Goal: Information Seeking & Learning: Get advice/opinions

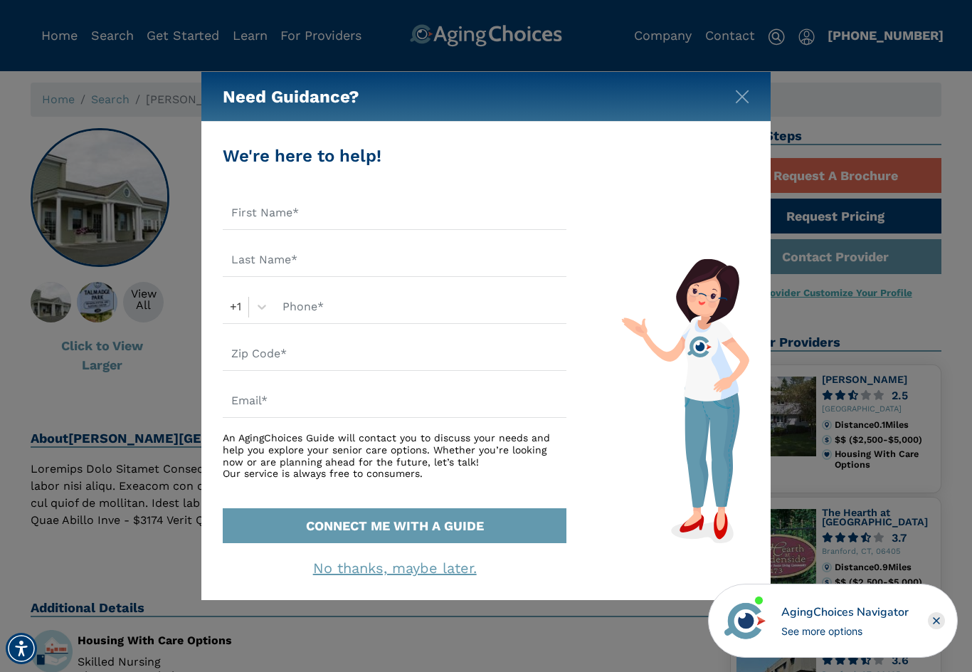
click at [738, 95] on img "Close" at bounding box center [742, 97] width 14 height 14
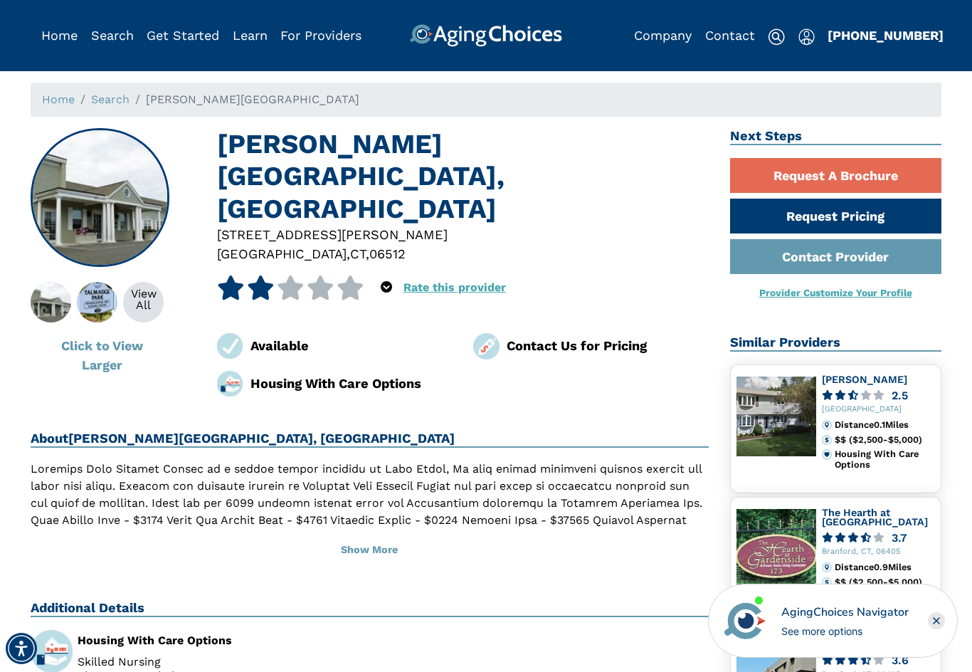
click at [376, 536] on button "Show More" at bounding box center [370, 549] width 678 height 31
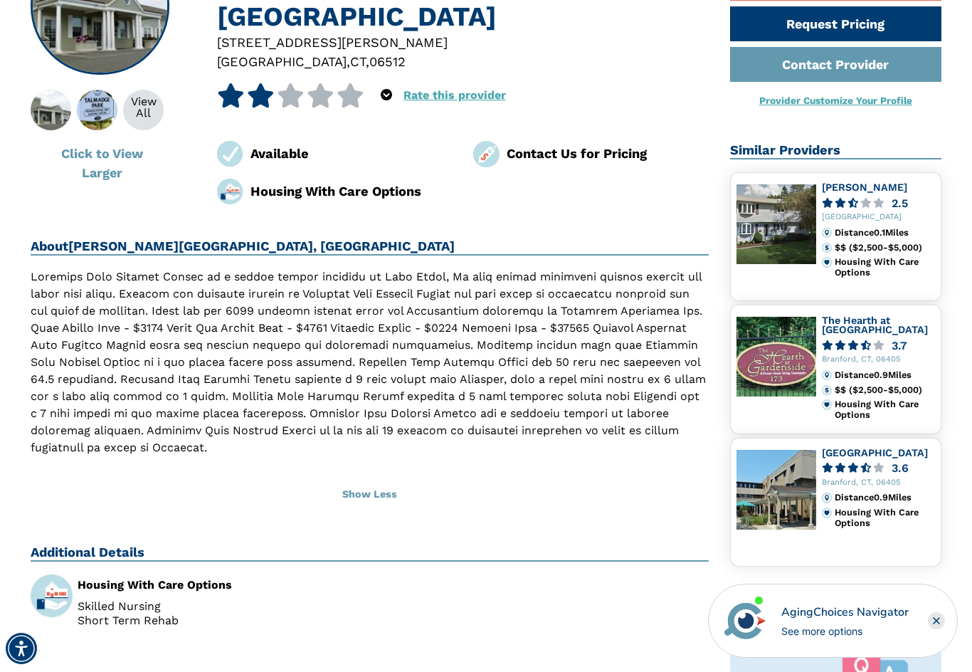
scroll to position [191, 0]
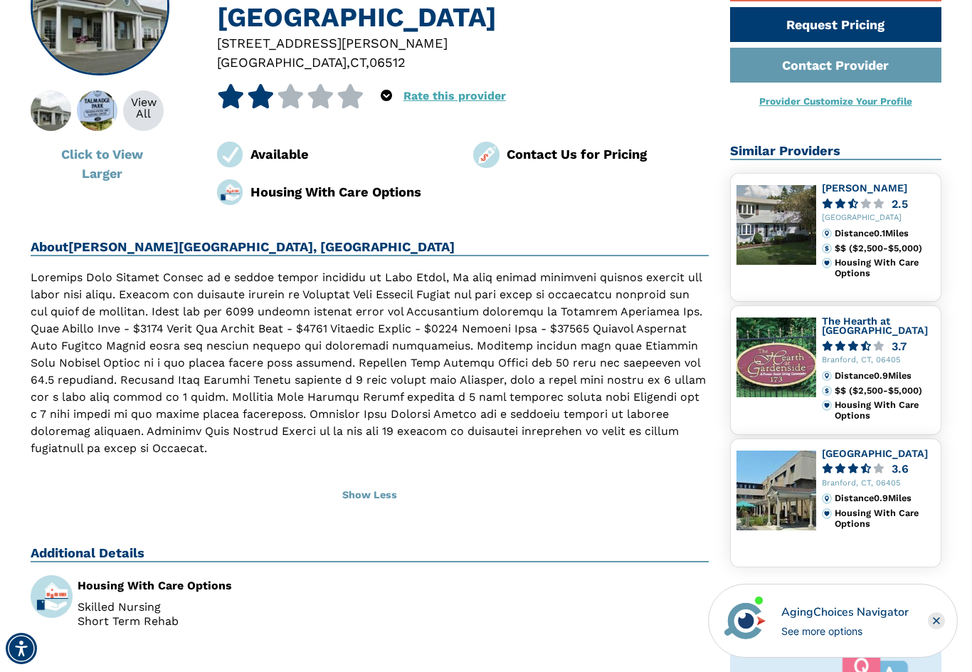
click at [870, 348] on span at bounding box center [865, 346] width 11 height 11
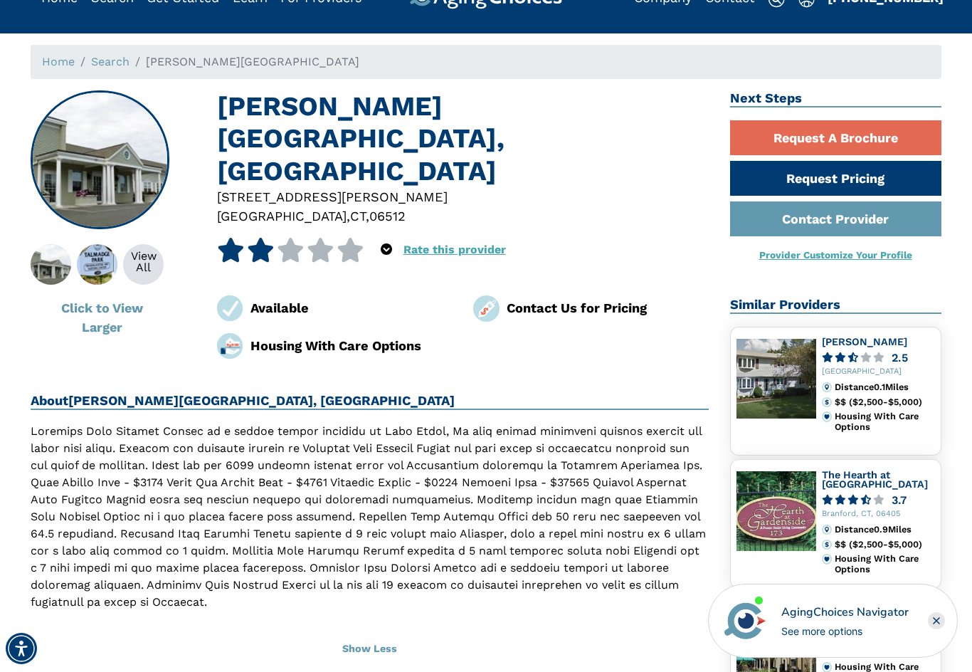
scroll to position [37, 0]
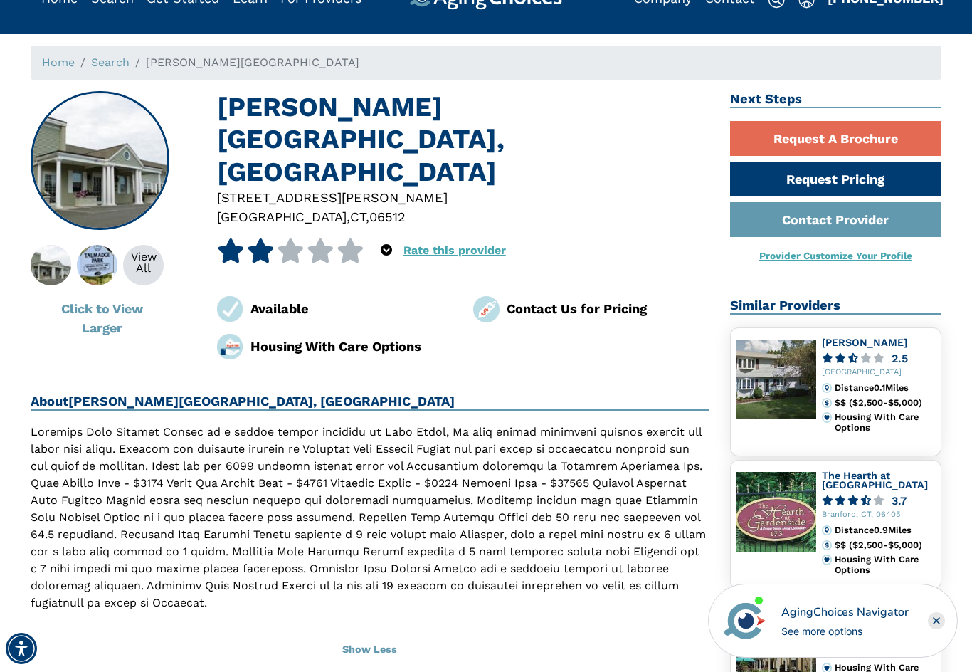
click at [791, 522] on img at bounding box center [776, 512] width 80 height 80
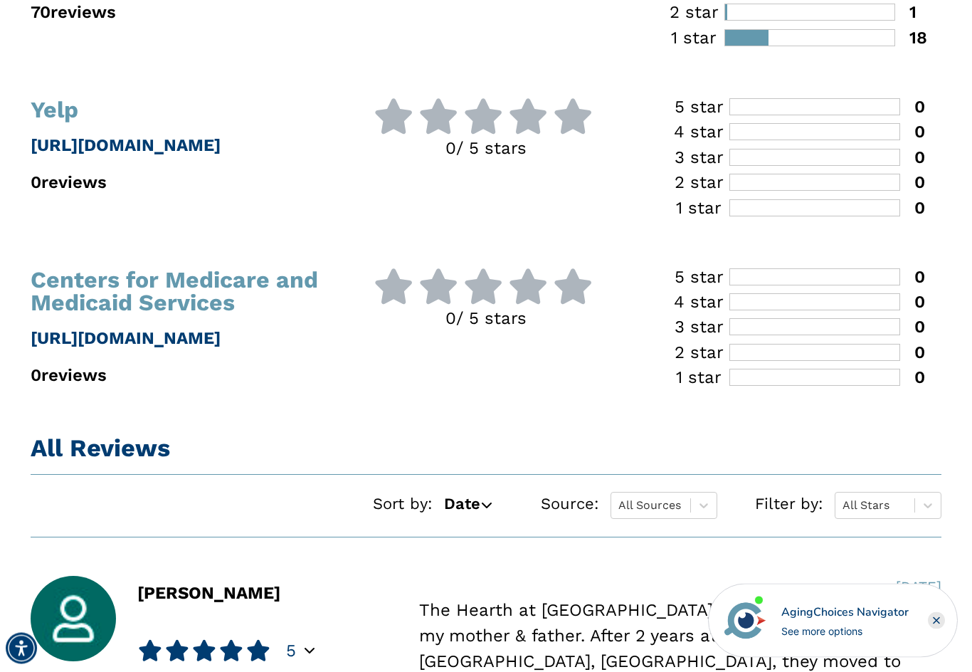
scroll to position [602, 0]
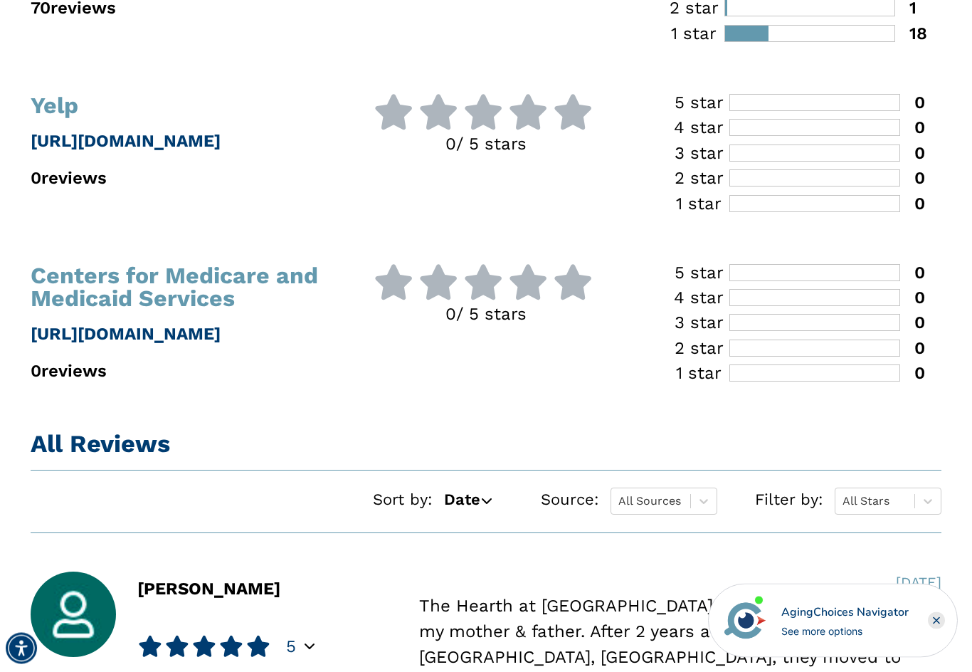
click at [484, 503] on icon at bounding box center [485, 500] width 11 height 11
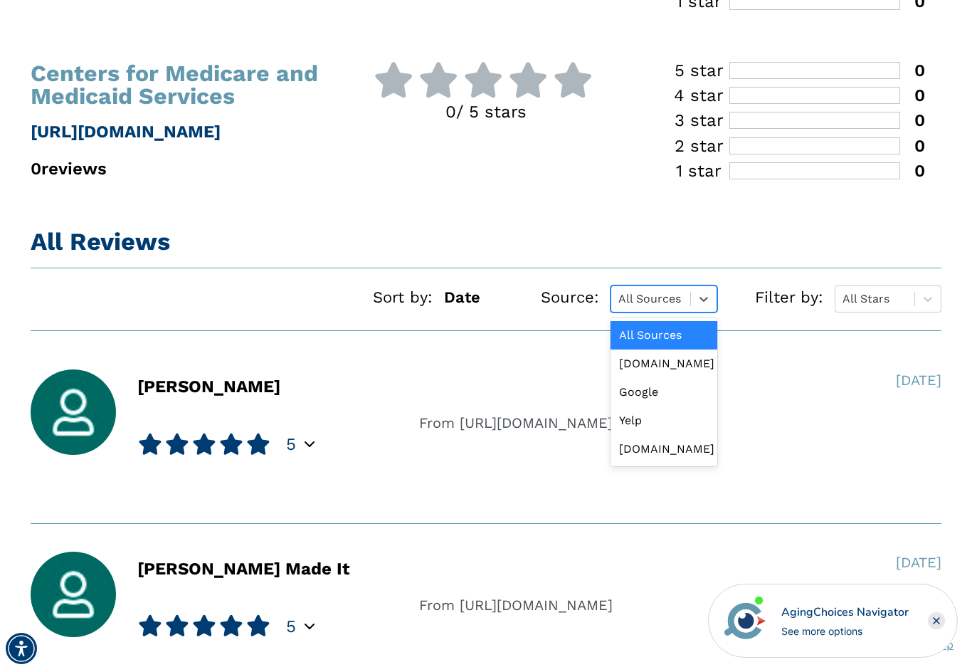
scroll to position [804, 0]
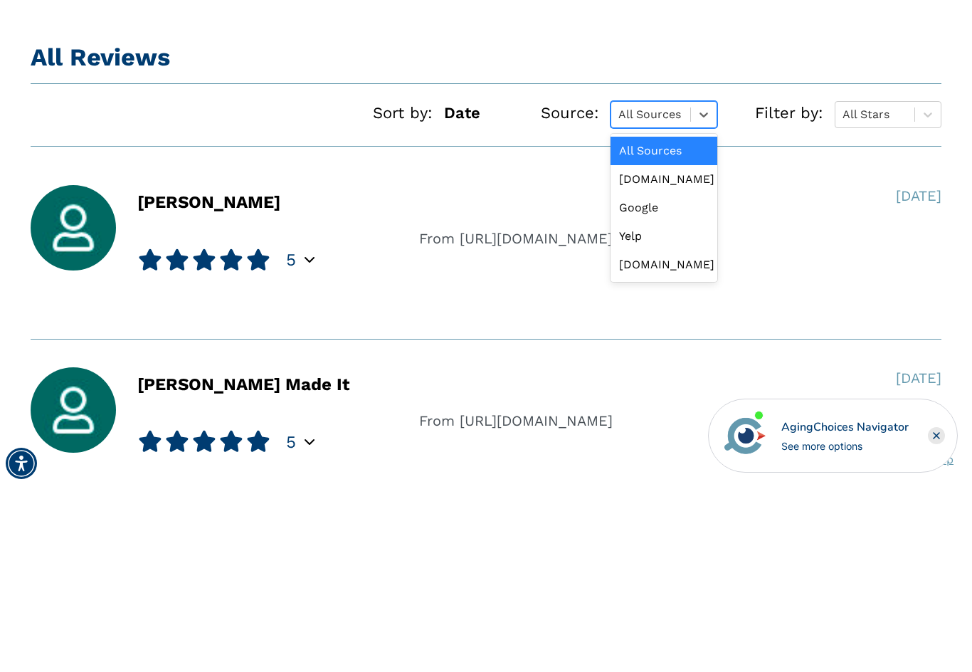
click at [680, 435] on div "CMS.gov" at bounding box center [663, 449] width 107 height 28
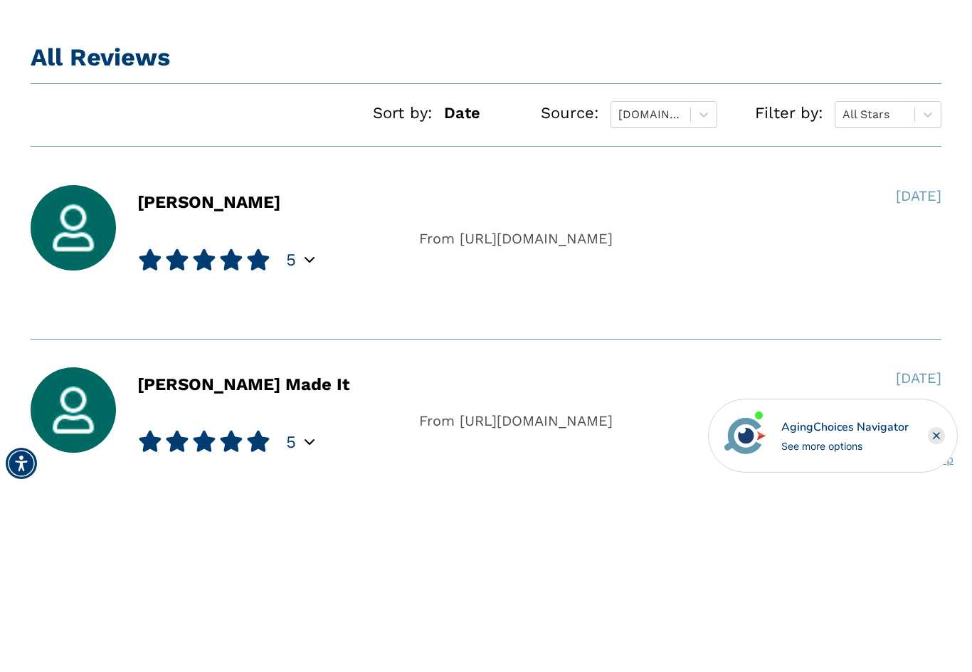
scroll to position [839, 0]
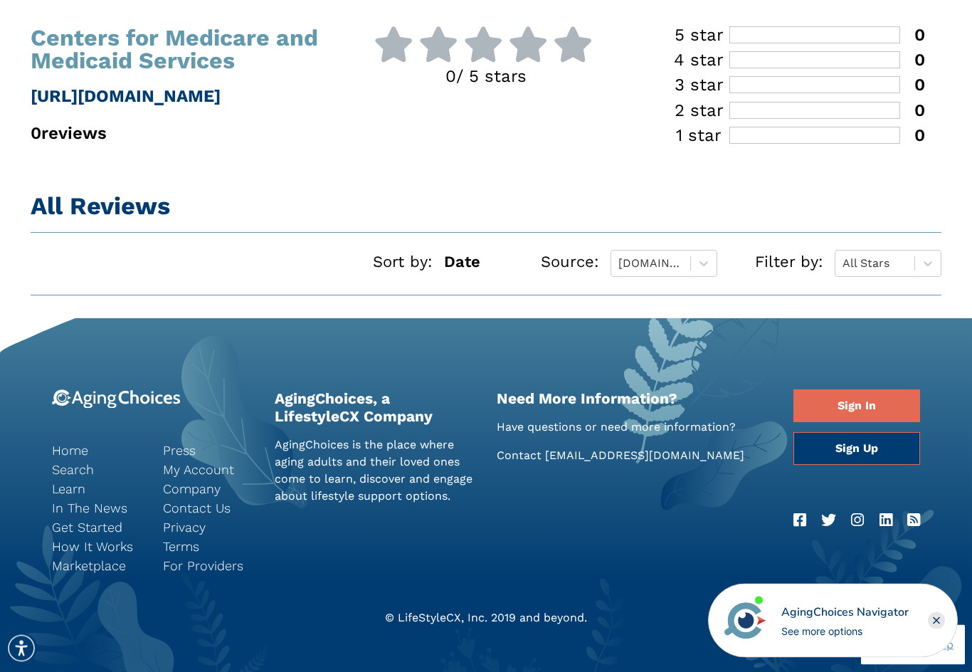
click at [475, 263] on span "Date" at bounding box center [462, 261] width 36 height 23
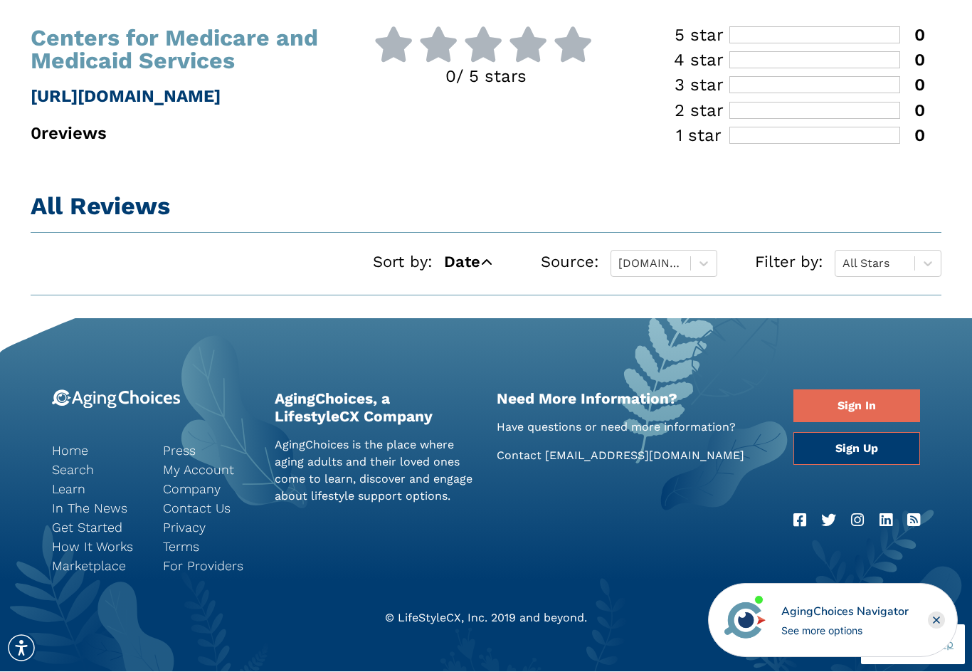
click at [480, 258] on span "Date" at bounding box center [462, 261] width 36 height 23
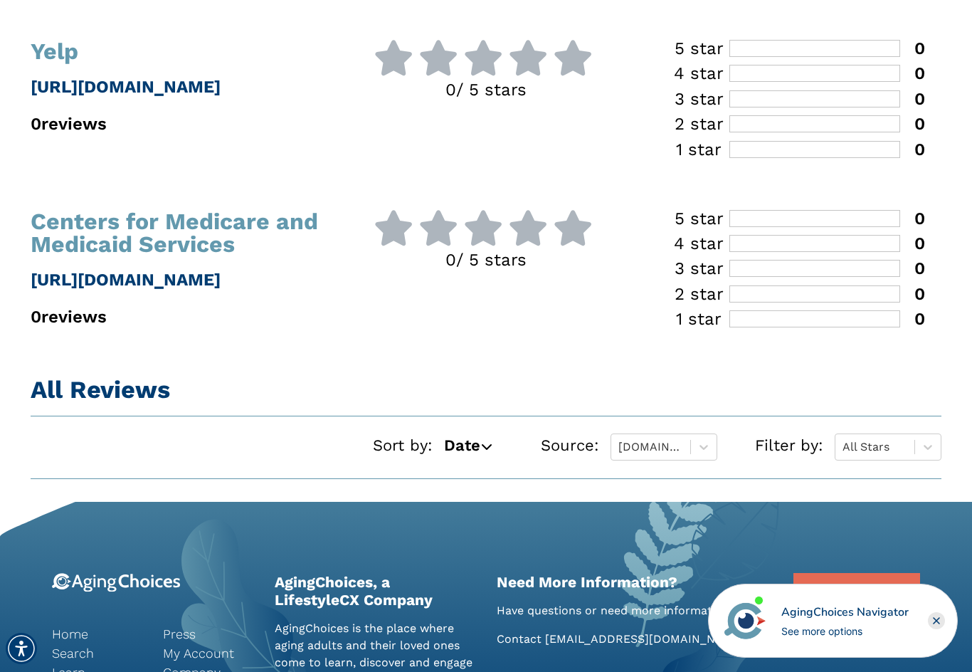
scroll to position [658, 0]
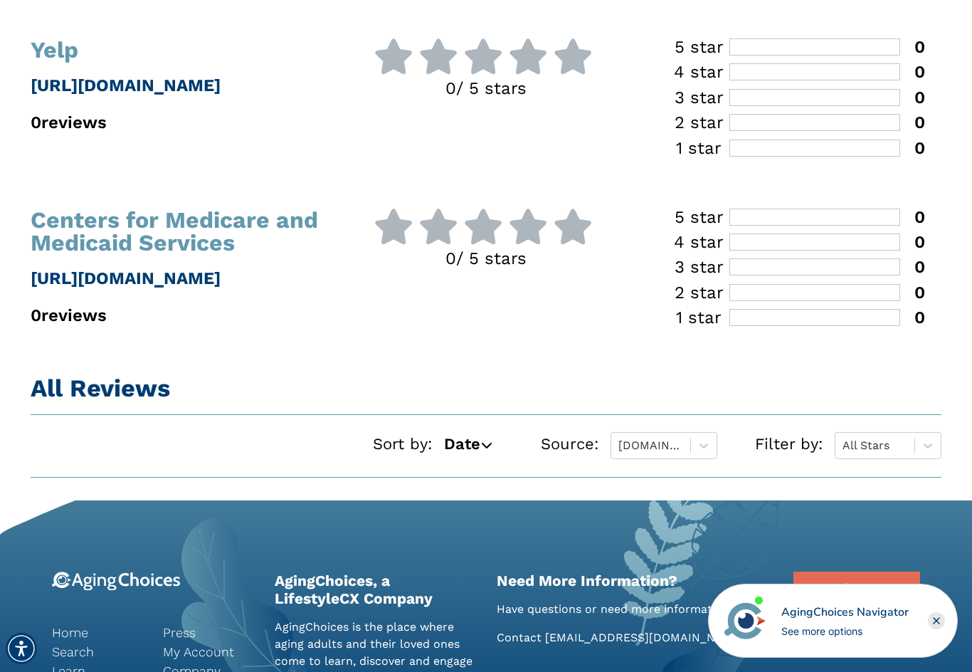
click at [124, 398] on h1 "All Reviews" at bounding box center [486, 387] width 911 height 29
click at [117, 391] on h1 "All Reviews" at bounding box center [486, 387] width 911 height 29
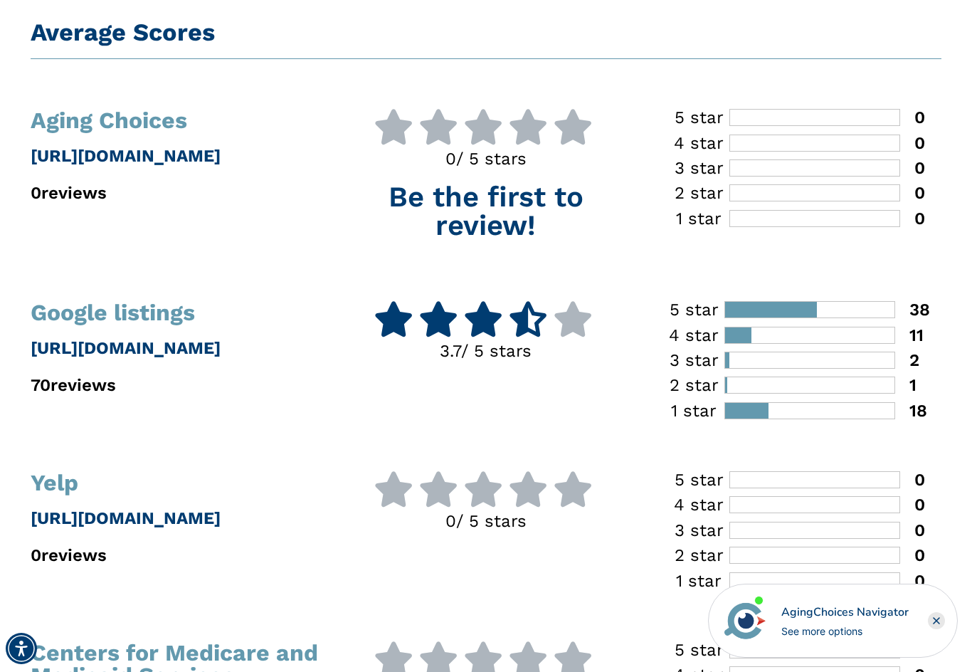
scroll to position [224, 0]
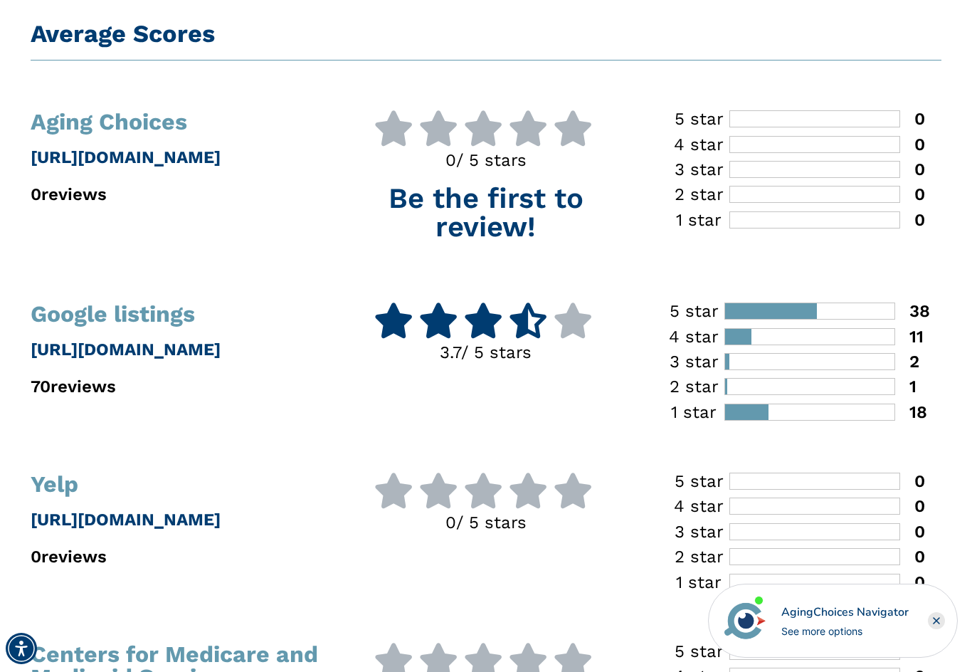
click at [106, 401] on div "Google listings https://www.google.com 70 reviews" at bounding box center [175, 362] width 311 height 120
click at [107, 391] on p "70 reviews" at bounding box center [176, 386] width 290 height 26
click at [100, 382] on p "70 reviews" at bounding box center [176, 386] width 290 height 26
click at [147, 339] on p "https://www.google.com" at bounding box center [176, 350] width 290 height 26
click at [166, 322] on h1 "Google listings" at bounding box center [176, 313] width 290 height 23
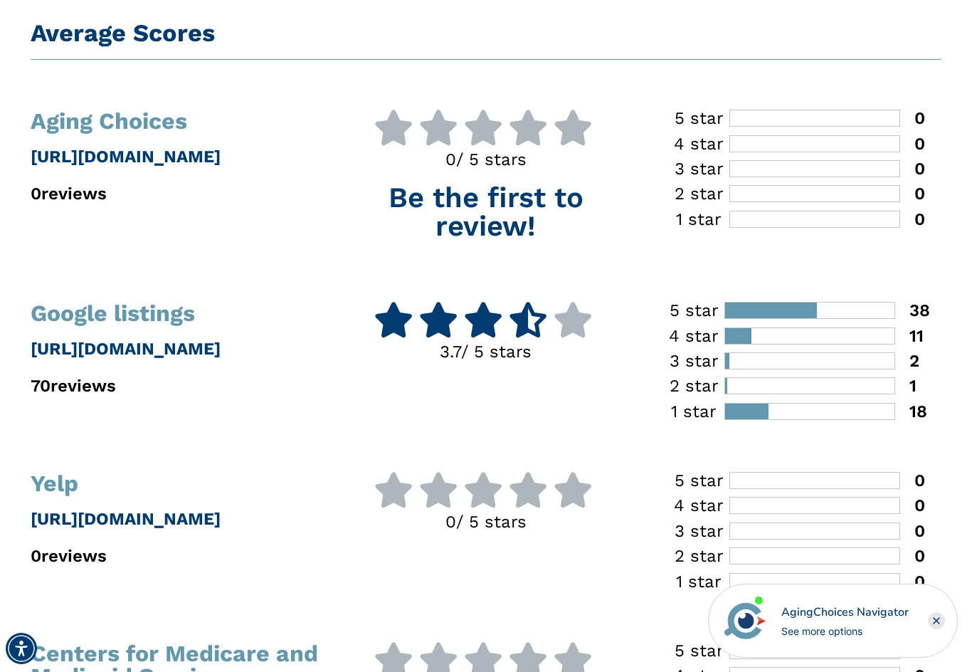
click at [148, 346] on p "https://www.google.com" at bounding box center [176, 349] width 290 height 26
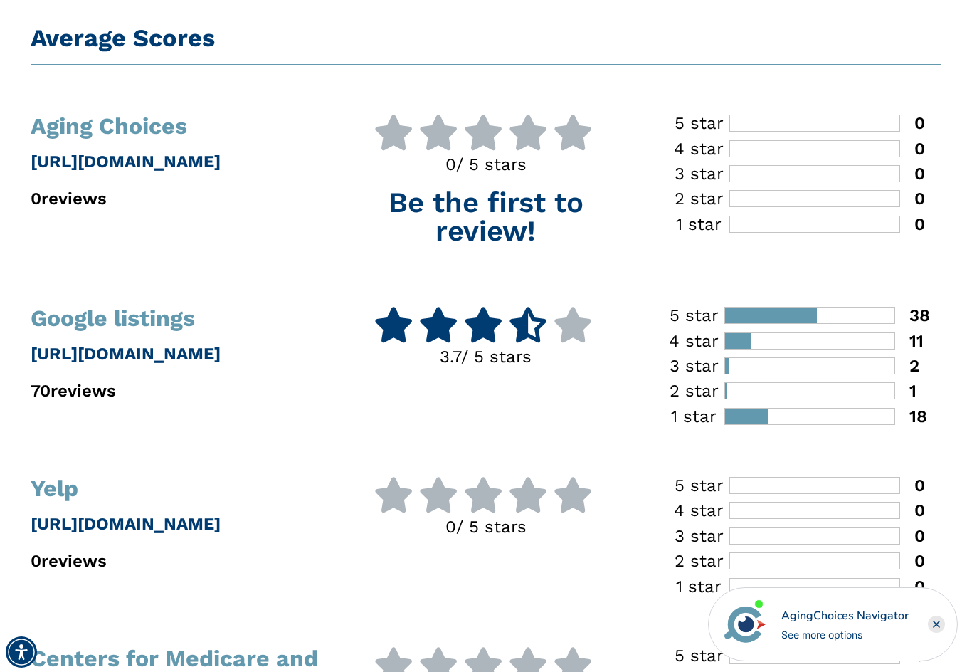
click at [145, 331] on div "Google listings https://www.google.com 70 reviews" at bounding box center [175, 363] width 311 height 120
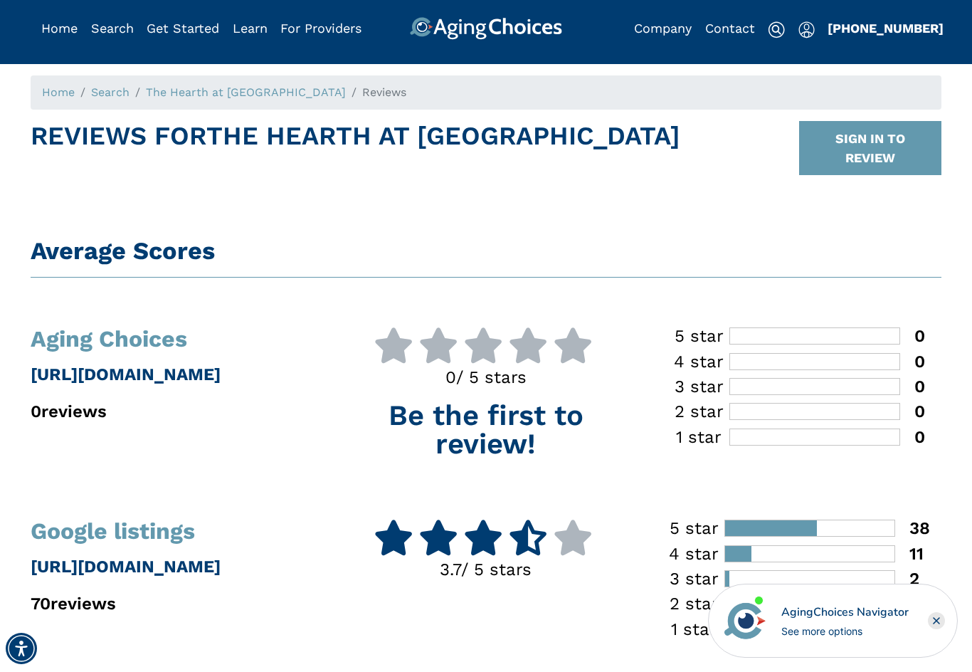
scroll to position [5, 0]
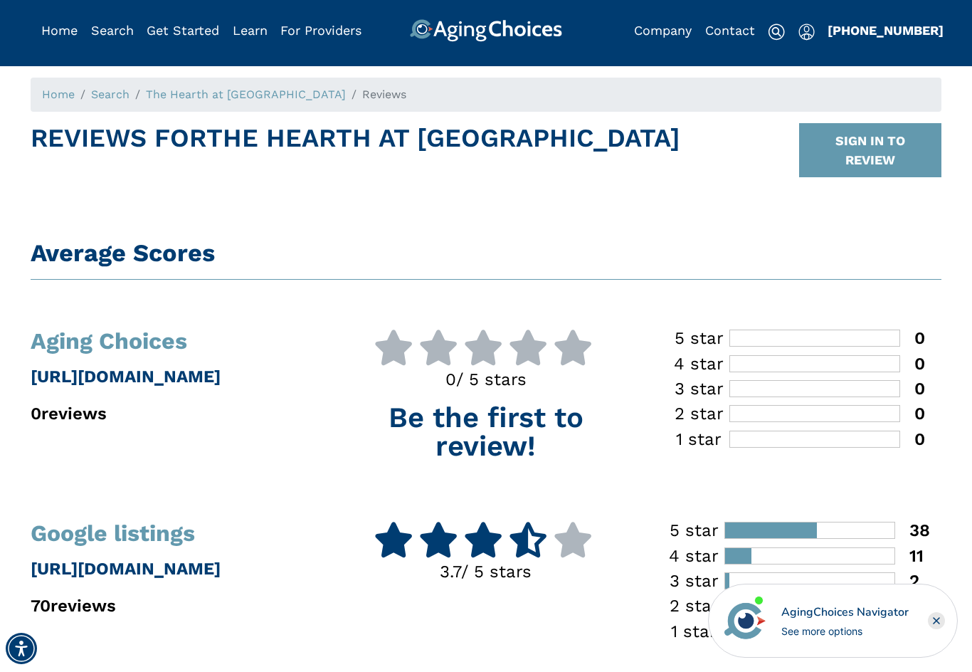
click at [157, 569] on p "https://www.google.com" at bounding box center [176, 569] width 290 height 26
click at [73, 563] on p "https://www.google.com" at bounding box center [176, 569] width 290 height 26
click at [105, 534] on h1 "Google listings" at bounding box center [176, 532] width 290 height 23
click at [98, 591] on div "Google listings https://www.google.com 70 reviews" at bounding box center [175, 581] width 311 height 120
click at [63, 613] on p "70 reviews" at bounding box center [176, 606] width 290 height 26
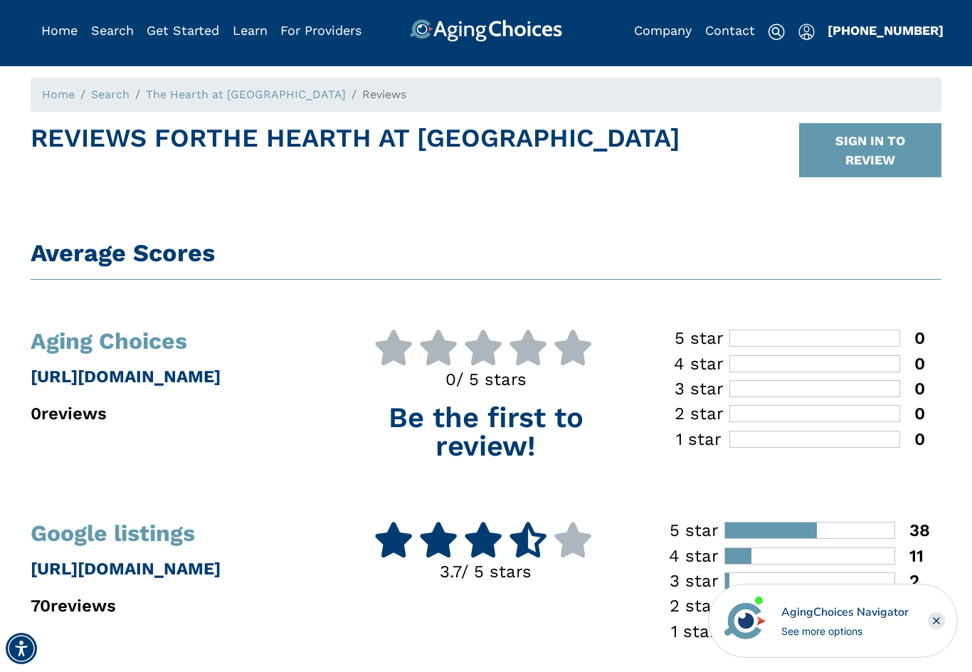
click at [815, 557] on div at bounding box center [809, 555] width 171 height 17
click at [526, 550] on icon at bounding box center [528, 539] width 40 height 36
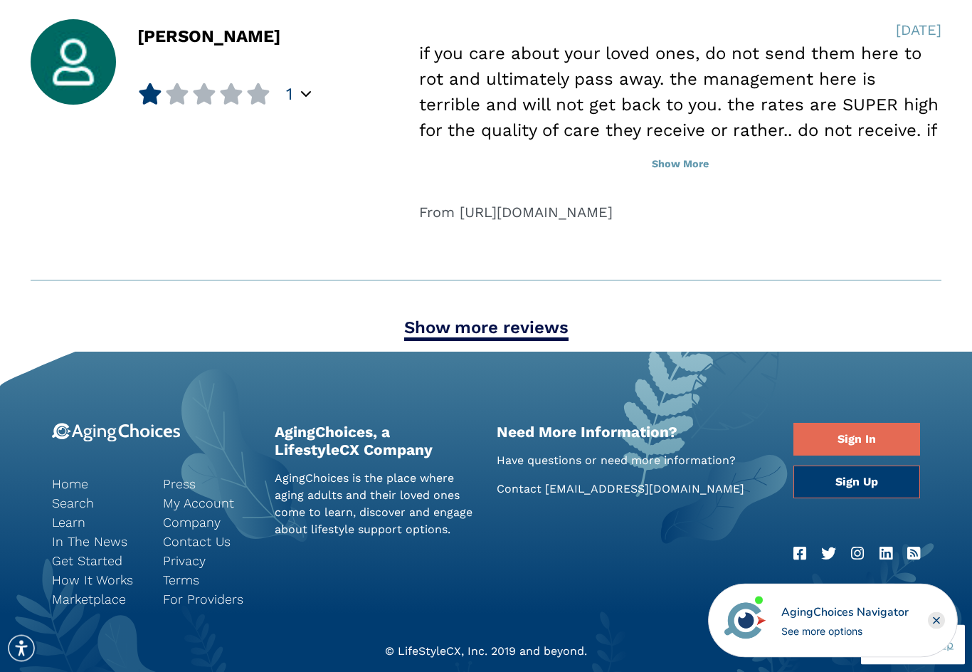
scroll to position [2050, 0]
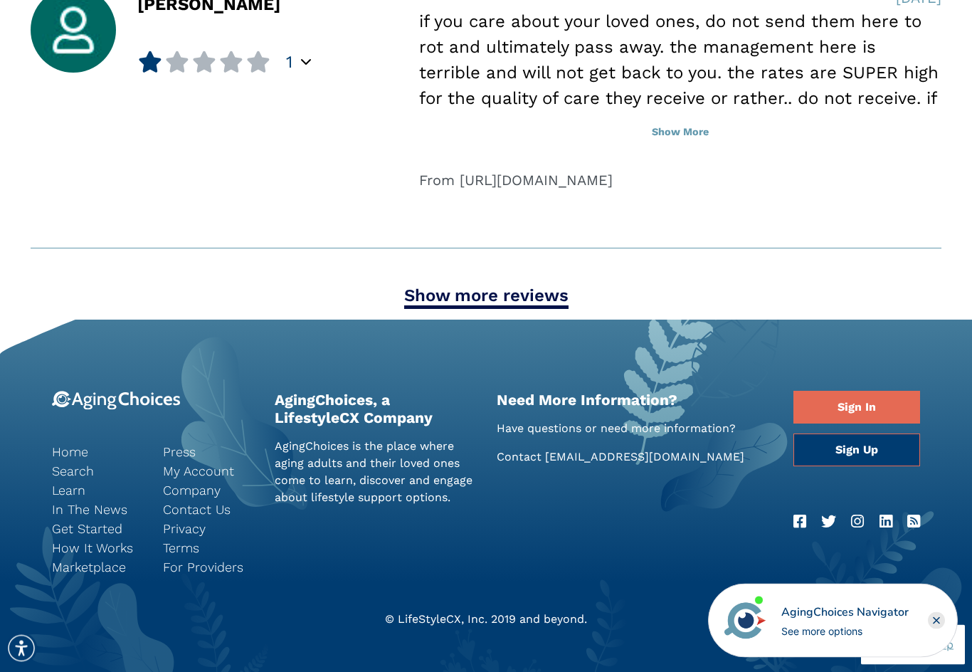
click at [685, 120] on button "Show More" at bounding box center [680, 132] width 522 height 31
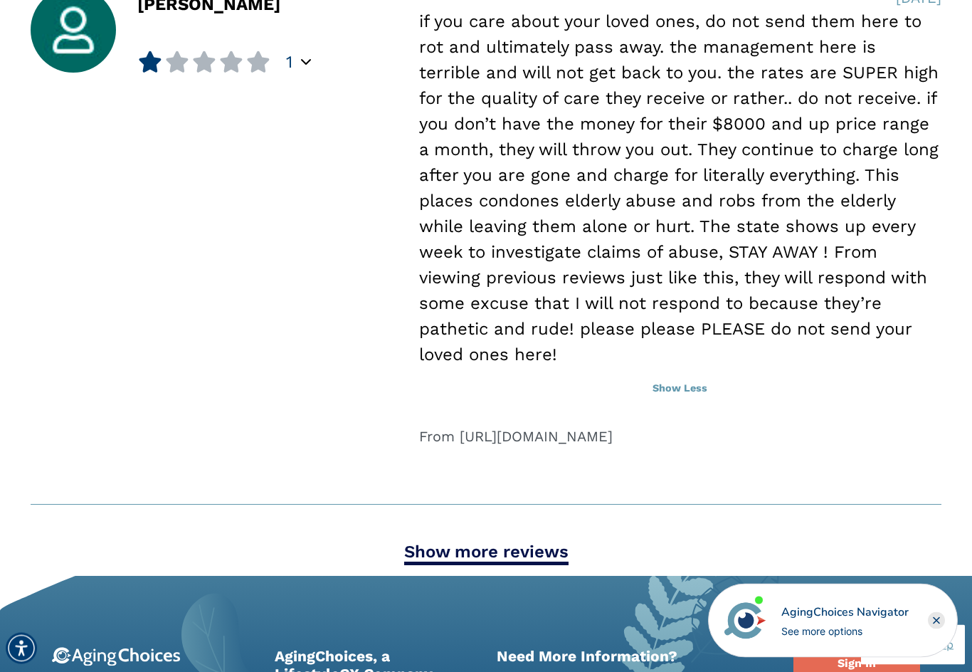
scroll to position [2051, 0]
click at [497, 542] on link "Show more reviews" at bounding box center [486, 552] width 164 height 23
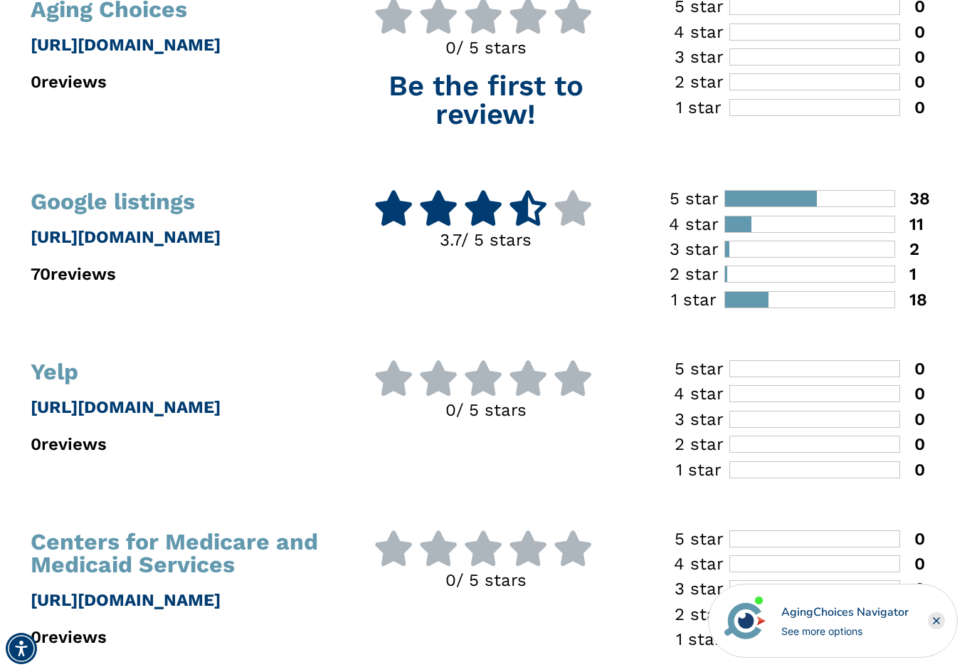
scroll to position [334, 0]
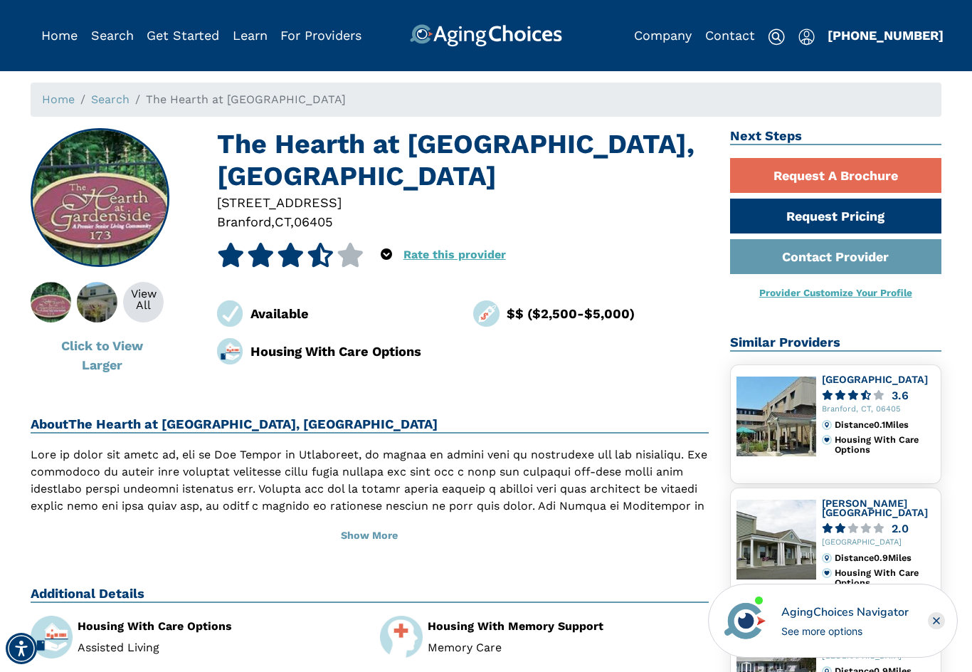
click at [378, 541] on button "Show More" at bounding box center [370, 535] width 678 height 31
